Goal: Find specific page/section: Find specific page/section

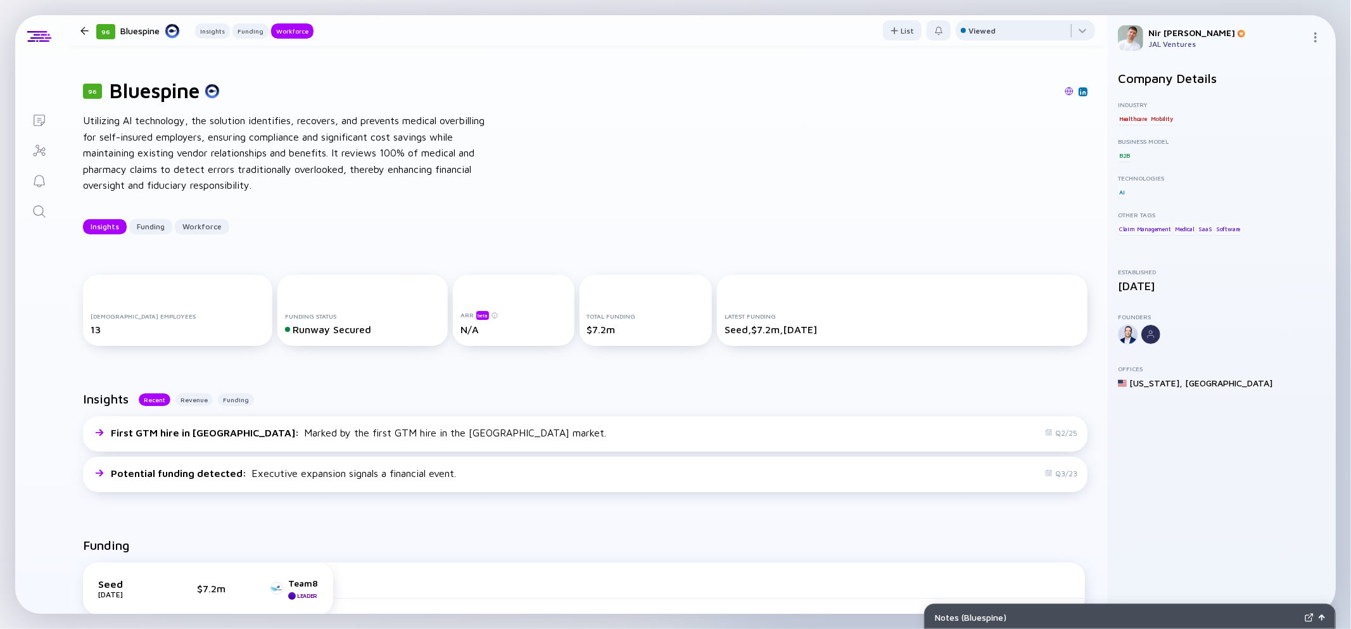
scroll to position [928, 0]
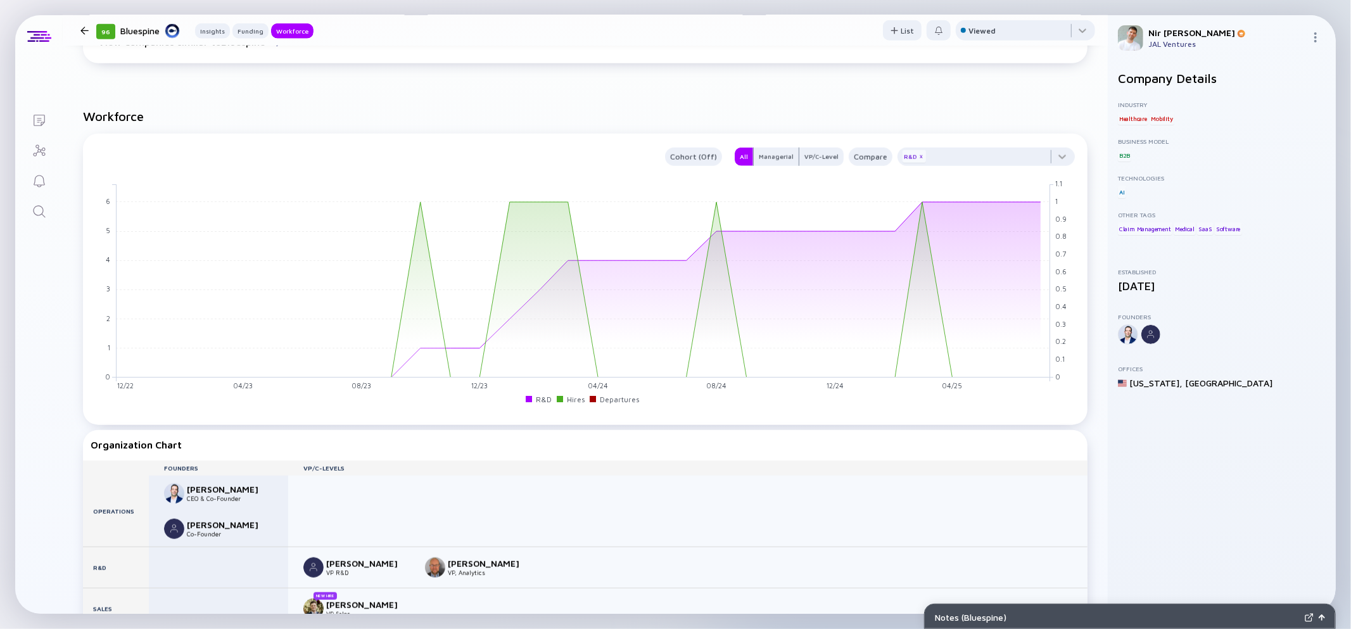
click at [40, 213] on icon "Search" at bounding box center [39, 211] width 15 height 15
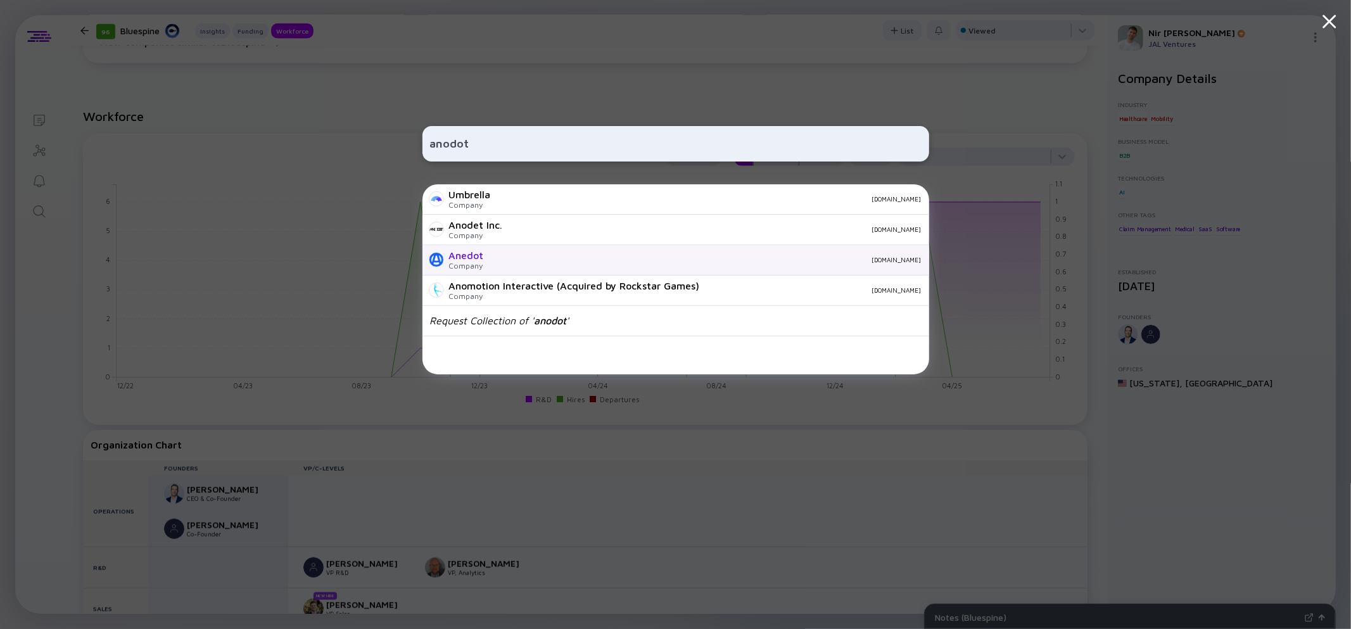
type input "anodot"
click at [510, 262] on div "[DOMAIN_NAME]" at bounding box center [707, 260] width 427 height 8
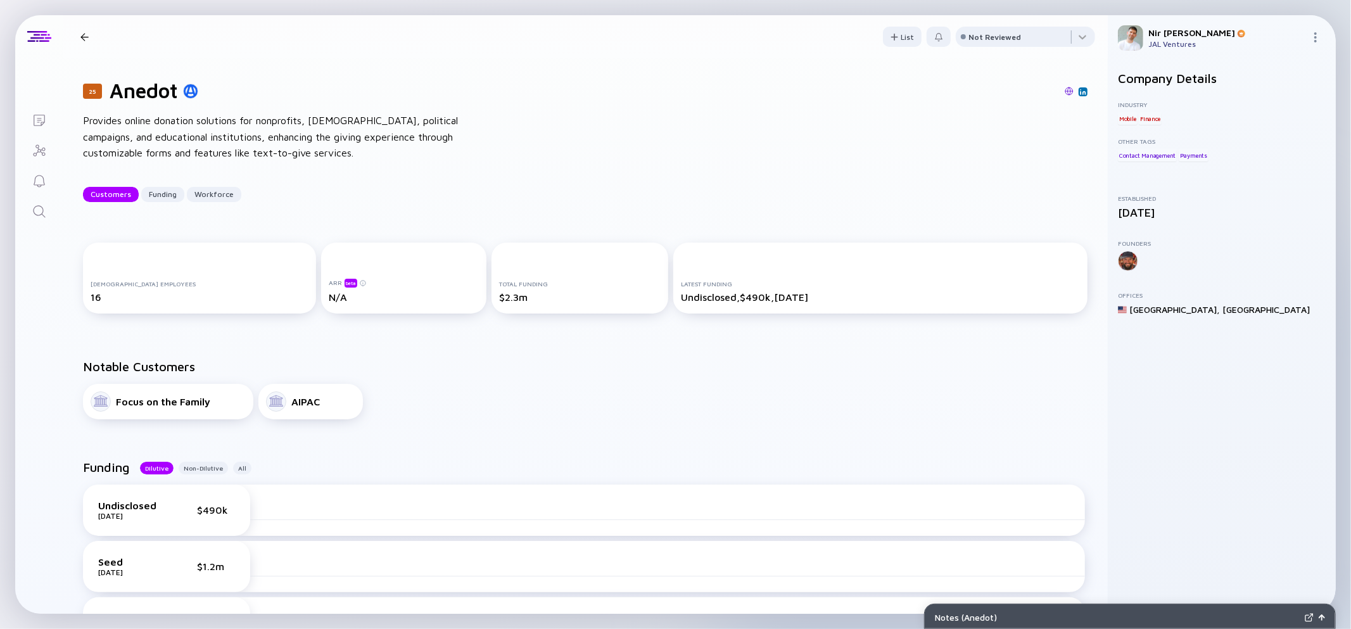
click at [37, 212] on icon "Search" at bounding box center [39, 211] width 15 height 15
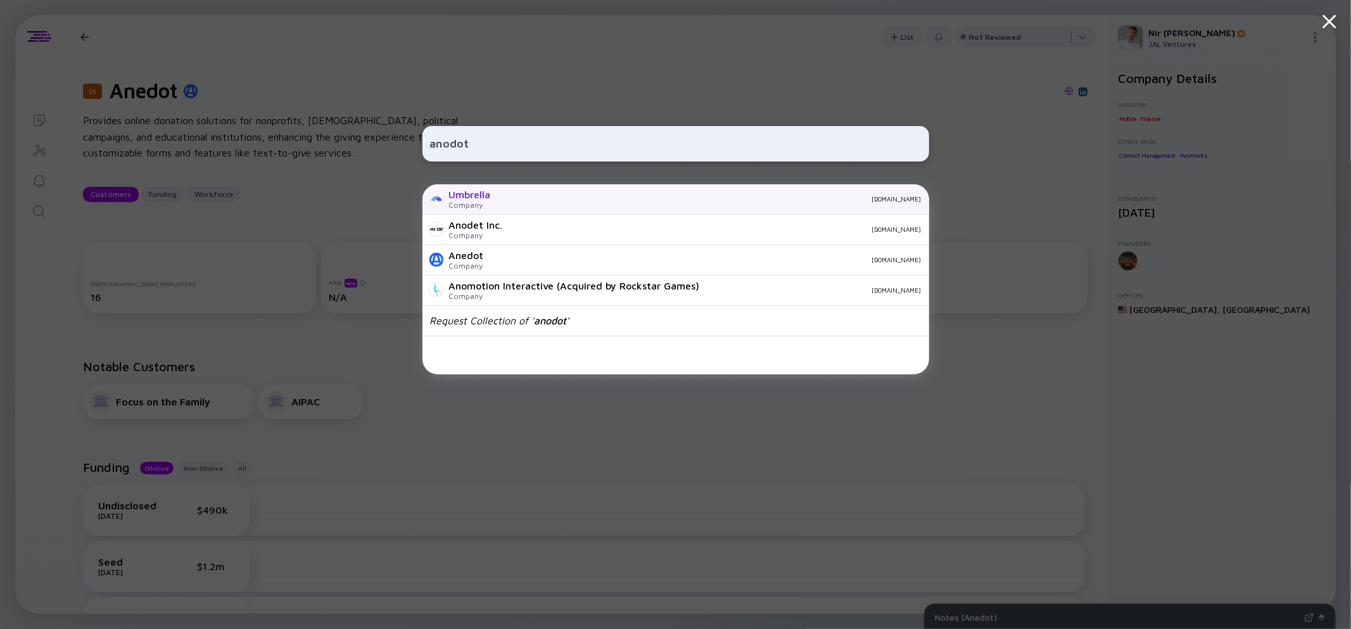
type input "anodot"
click at [507, 201] on div "[DOMAIN_NAME]" at bounding box center [711, 199] width 420 height 8
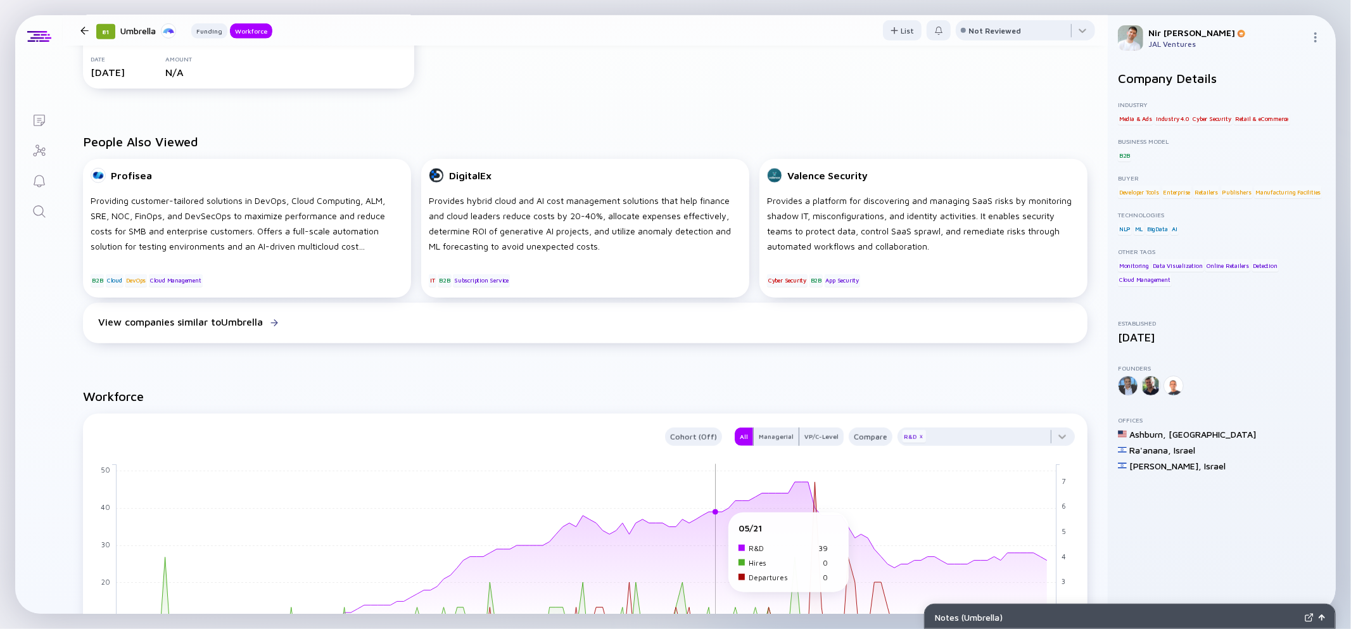
scroll to position [764, 0]
